Goal: Book appointment/travel/reservation

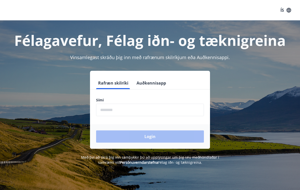
click at [121, 110] on input "phone" at bounding box center [150, 110] width 108 height 12
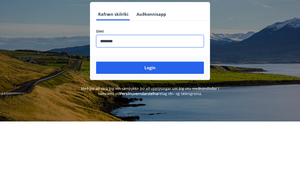
type input "********"
click at [175, 130] on button "Login" at bounding box center [150, 136] width 108 height 12
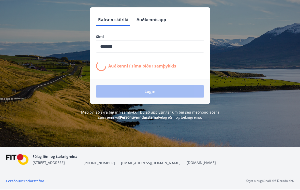
scroll to position [69, 0]
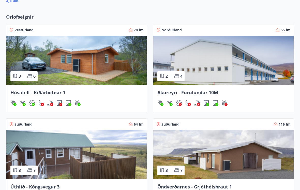
scroll to position [398, 0]
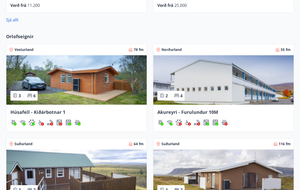
click at [42, 108] on div "Húsafell - Kiðárbotnar 1" at bounding box center [76, 118] width 141 height 27
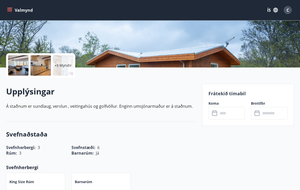
scroll to position [89, 0]
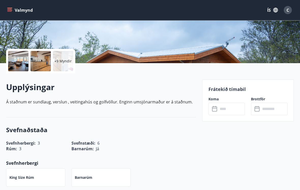
click at [214, 111] on icon at bounding box center [215, 109] width 6 height 6
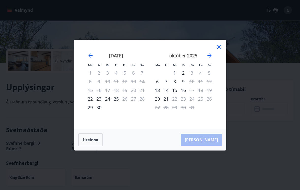
click at [211, 56] on icon "Move forward to switch to the next month." at bounding box center [210, 55] width 6 height 6
click at [264, 142] on div "Má Þr Mi Fi Fö La Su Má Þr Mi Fi Fö La Su [DATE] 1 2 3 4 5 6 7 8 9 10 11 12 13 …" at bounding box center [150, 95] width 300 height 190
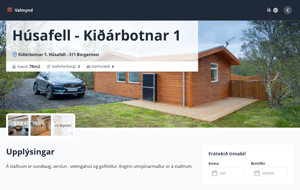
scroll to position [0, 0]
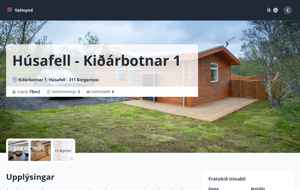
click at [10, 10] on icon "menu" at bounding box center [10, 10] width 6 height 1
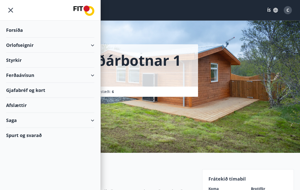
click at [93, 45] on div "Orlofseignir" at bounding box center [50, 45] width 88 height 15
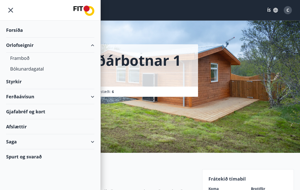
click at [38, 68] on div "Bókunardagatal" at bounding box center [50, 68] width 80 height 11
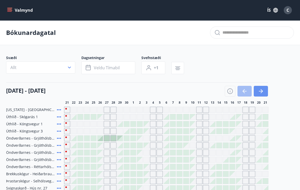
click at [261, 90] on icon "button" at bounding box center [261, 91] width 6 height 6
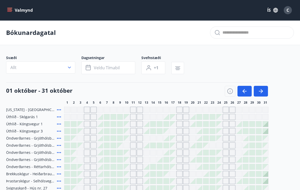
click at [261, 92] on icon "button" at bounding box center [261, 91] width 6 height 6
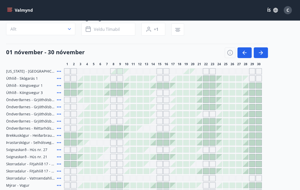
scroll to position [38, 0]
click at [34, 101] on span "Öndverðarnes - Grjóthólsbraut 1" at bounding box center [30, 100] width 49 height 5
click at [46, 99] on span "Öndverðarnes - Grjóthólsbraut 1" at bounding box center [30, 100] width 49 height 5
click at [61, 98] on icon at bounding box center [59, 100] width 6 height 6
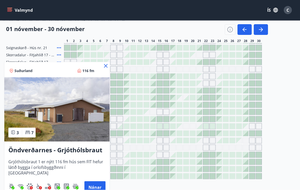
scroll to position [192, 0]
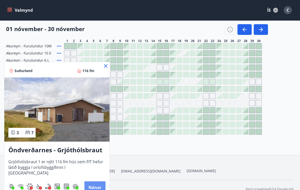
click at [94, 186] on button "Nánar" at bounding box center [95, 187] width 21 height 12
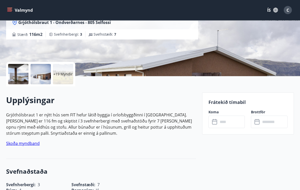
scroll to position [79, 0]
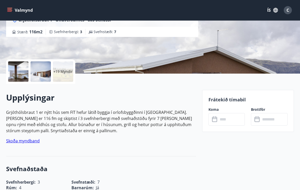
click at [217, 119] on icon at bounding box center [214, 119] width 5 height 5
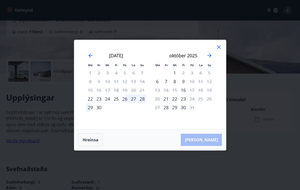
click at [213, 59] on icon "Move forward to switch to the next month." at bounding box center [210, 55] width 6 height 6
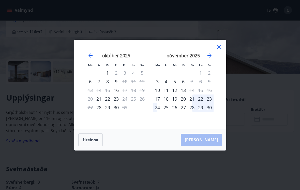
click at [221, 50] on icon at bounding box center [219, 47] width 6 height 6
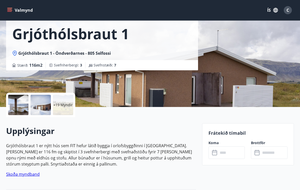
scroll to position [0, 0]
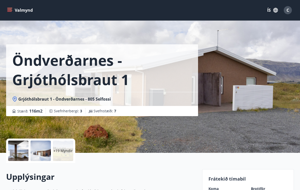
scroll to position [27, 0]
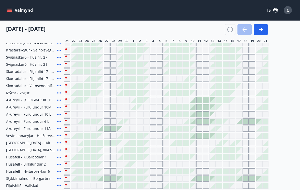
click at [290, 114] on div "[US_STATE] - Orlando Úthlíð - Skógarás 1 Úthlíð - Kóngsvegur 1 Úthlíð - Kóngsve…" at bounding box center [150, 86] width 288 height 220
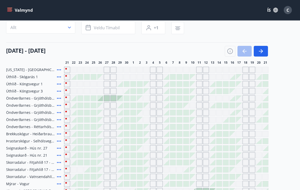
scroll to position [7, 0]
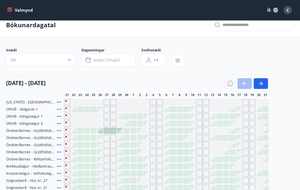
click at [262, 84] on icon "button" at bounding box center [261, 84] width 6 height 6
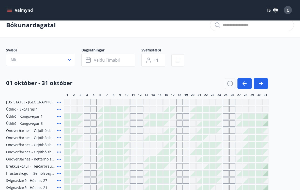
scroll to position [8, 0]
click at [262, 84] on icon "button" at bounding box center [262, 83] width 2 height 4
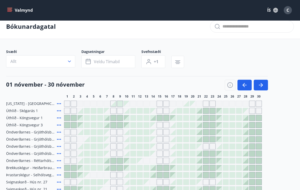
scroll to position [0, 0]
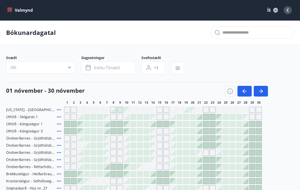
click at [289, 12] on span "C" at bounding box center [288, 10] width 3 height 6
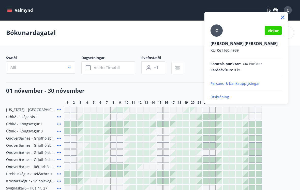
click at [225, 97] on p "Útskráning" at bounding box center [246, 96] width 71 height 5
